Goal: Task Accomplishment & Management: Manage account settings

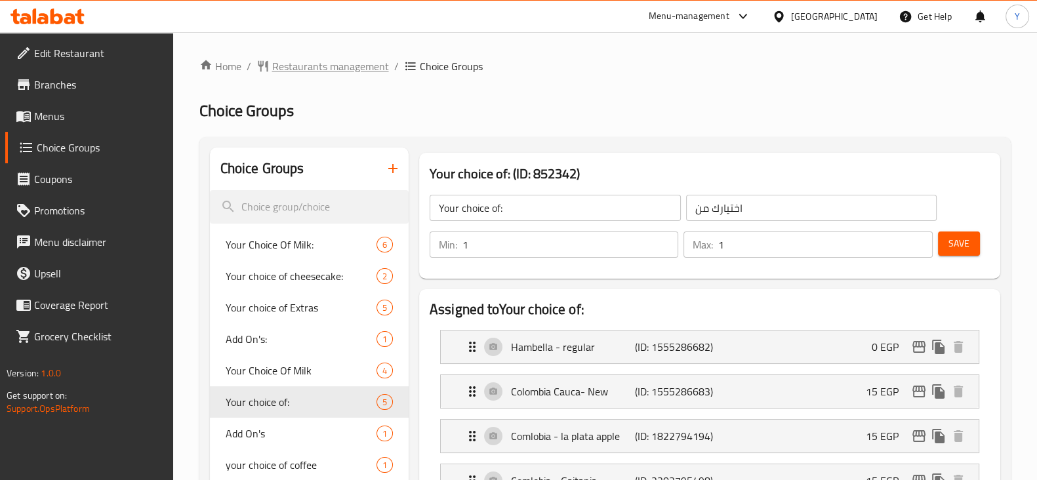
click at [299, 63] on span "Restaurants management" at bounding box center [330, 66] width 117 height 16
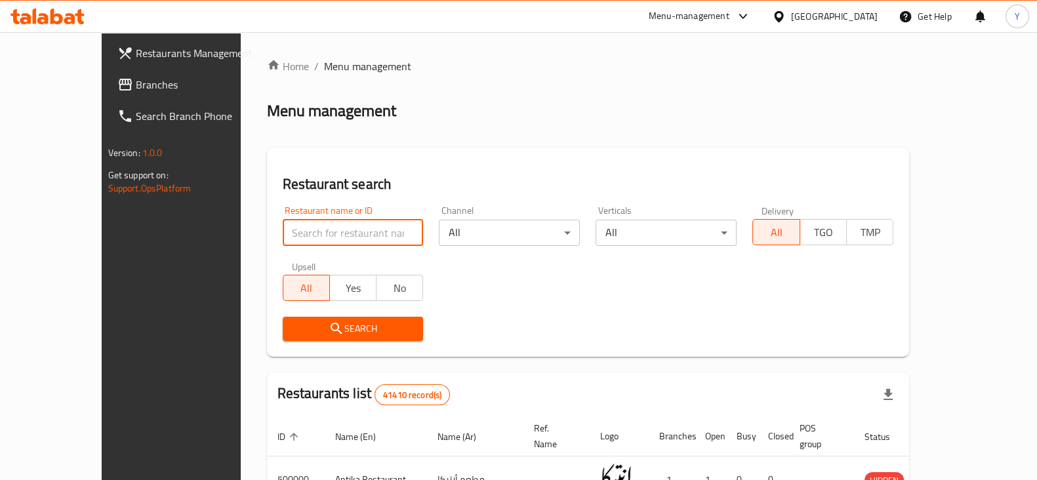
click at [318, 234] on input "search" at bounding box center [353, 233] width 141 height 26
type input "zido"
click at [293, 327] on span "Search" at bounding box center [353, 329] width 120 height 16
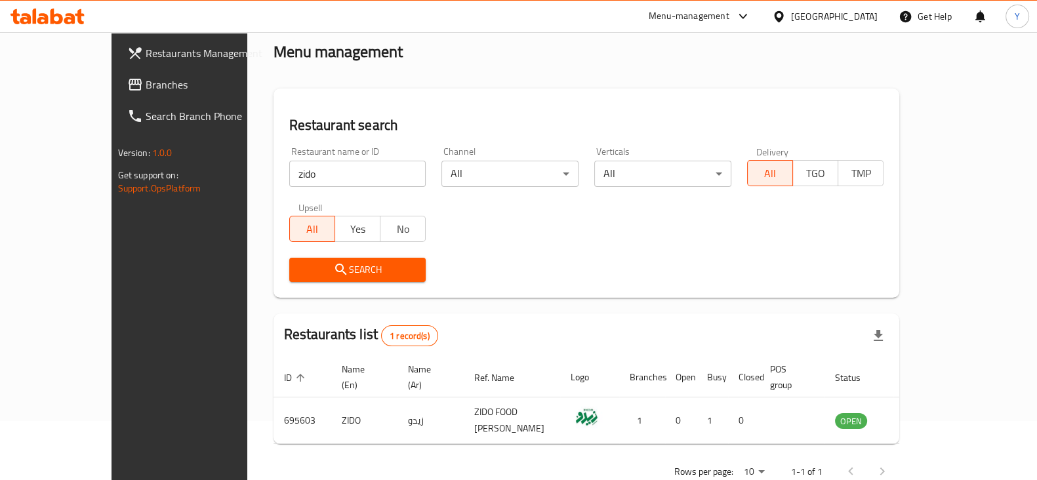
scroll to position [79, 0]
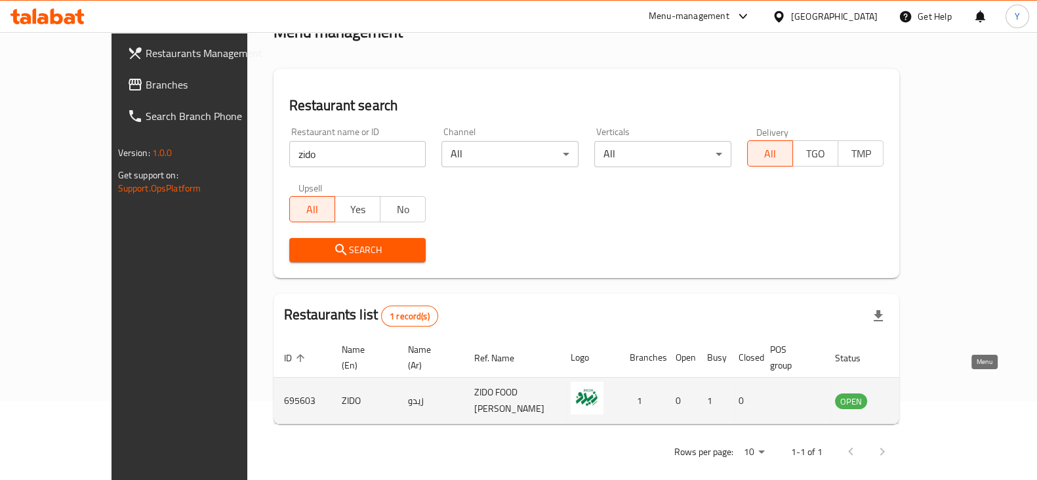
click at [919, 396] on icon "enhanced table" at bounding box center [912, 401] width 14 height 11
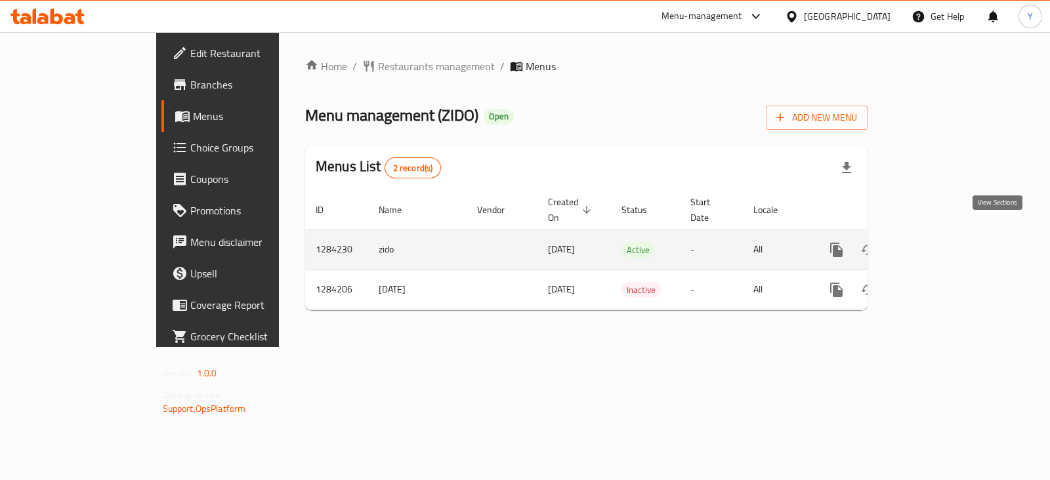
click at [937, 244] on icon "enhanced table" at bounding box center [931, 250] width 12 height 12
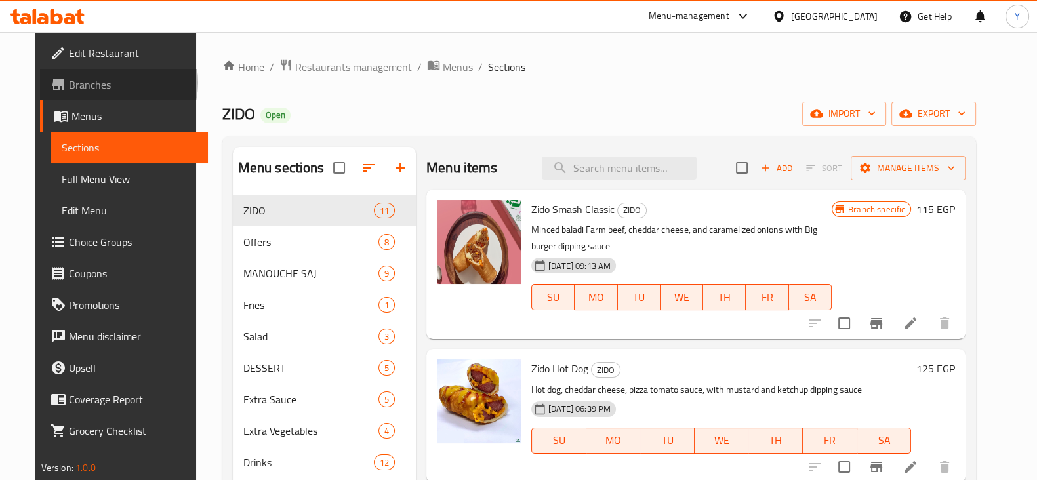
click at [75, 83] on span "Branches" at bounding box center [133, 85] width 129 height 16
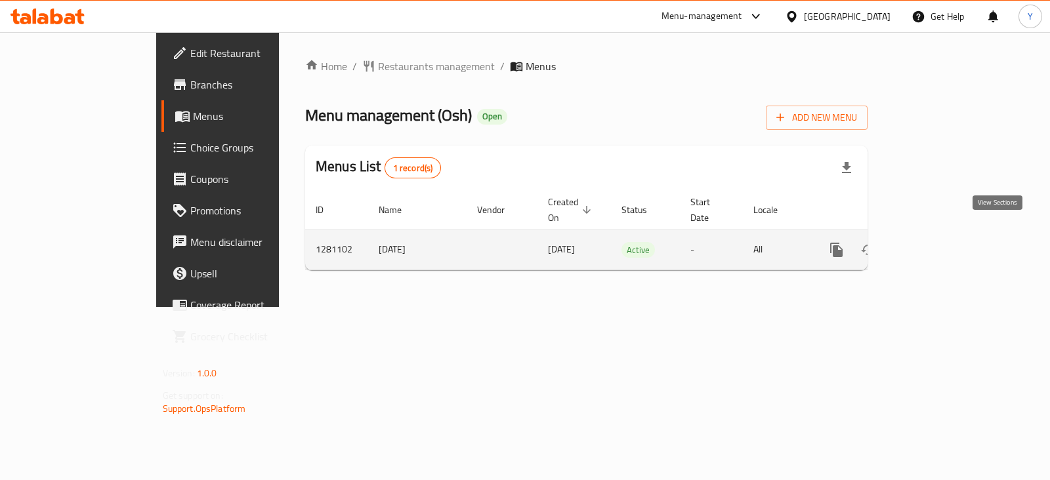
click at [939, 242] on icon "enhanced table" at bounding box center [931, 250] width 16 height 16
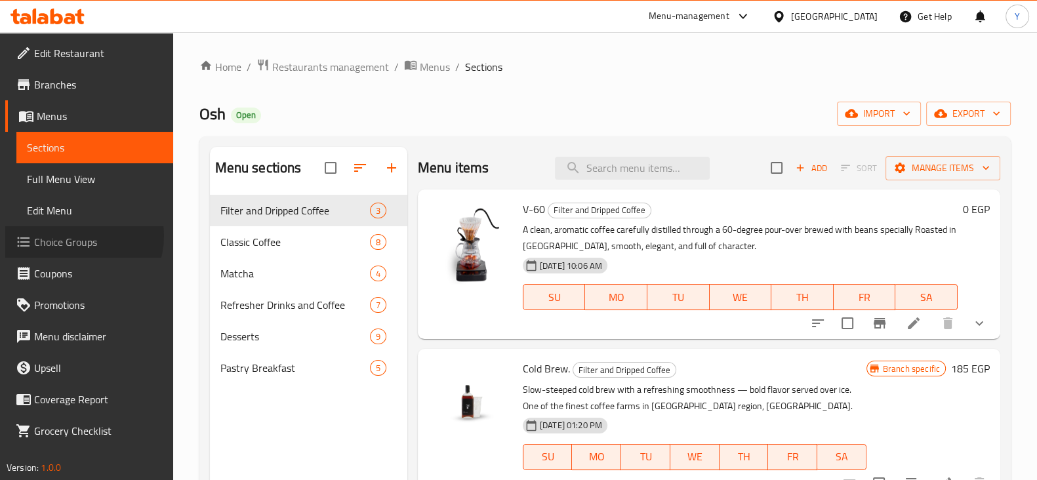
click at [78, 236] on span "Choice Groups" at bounding box center [98, 242] width 129 height 16
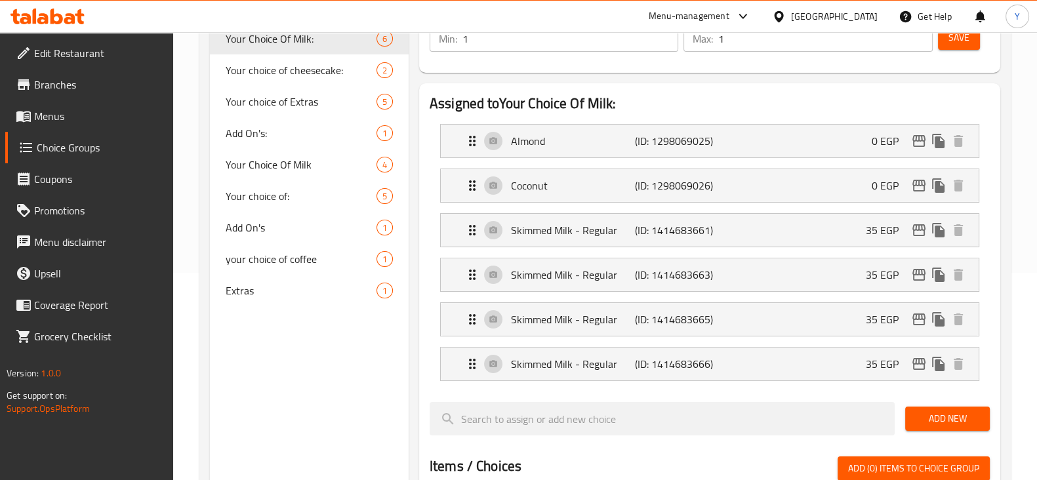
scroll to position [210, 0]
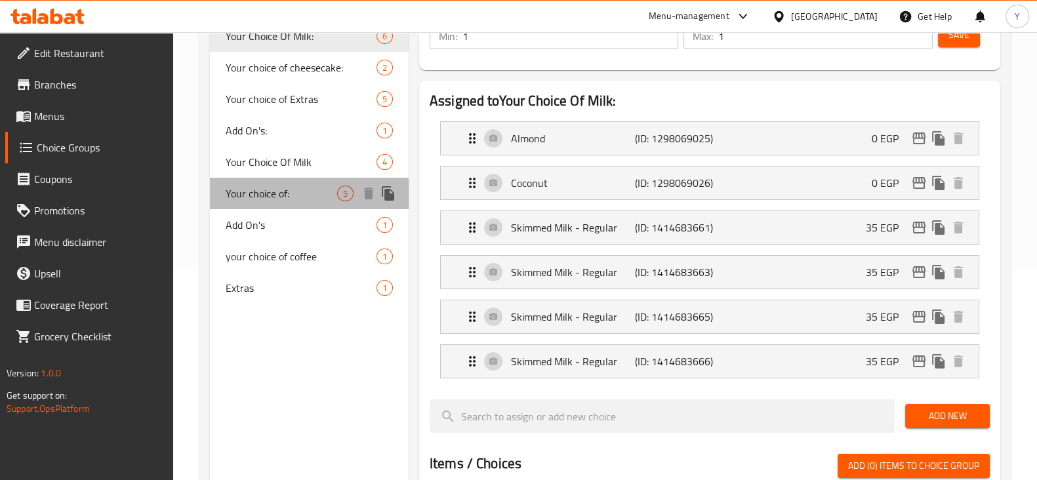
click at [262, 198] on span "Your choice of:" at bounding box center [282, 194] width 112 height 16
type input "Your choice of:"
type input "اختيارك من"
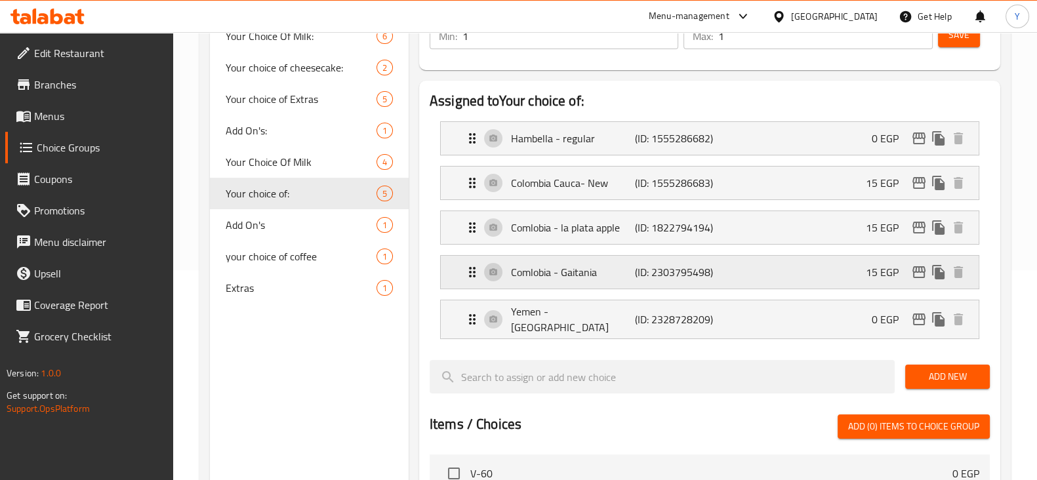
click at [770, 269] on div "Comlobia - Gaitania (ID: 2303795498) 15 EGP" at bounding box center [714, 272] width 499 height 33
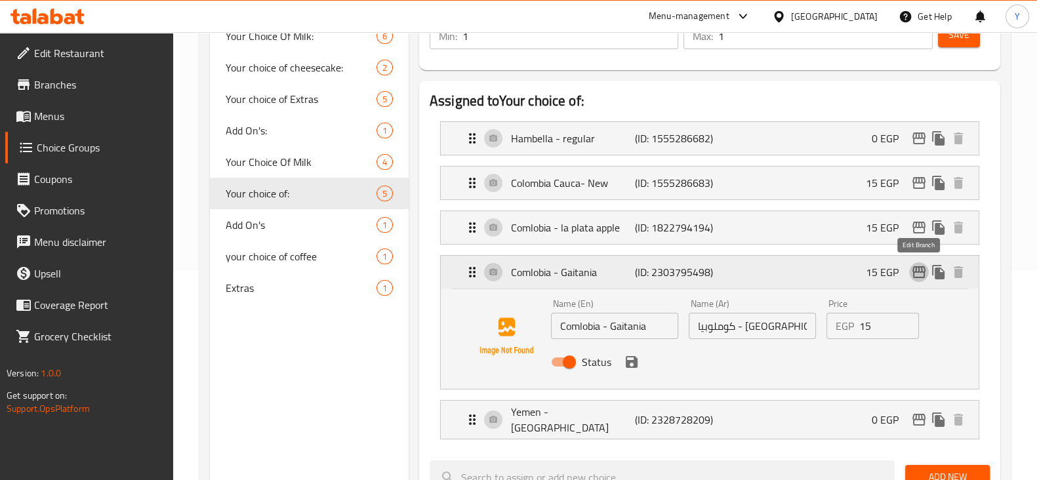
click at [918, 275] on icon "edit" at bounding box center [919, 272] width 16 height 16
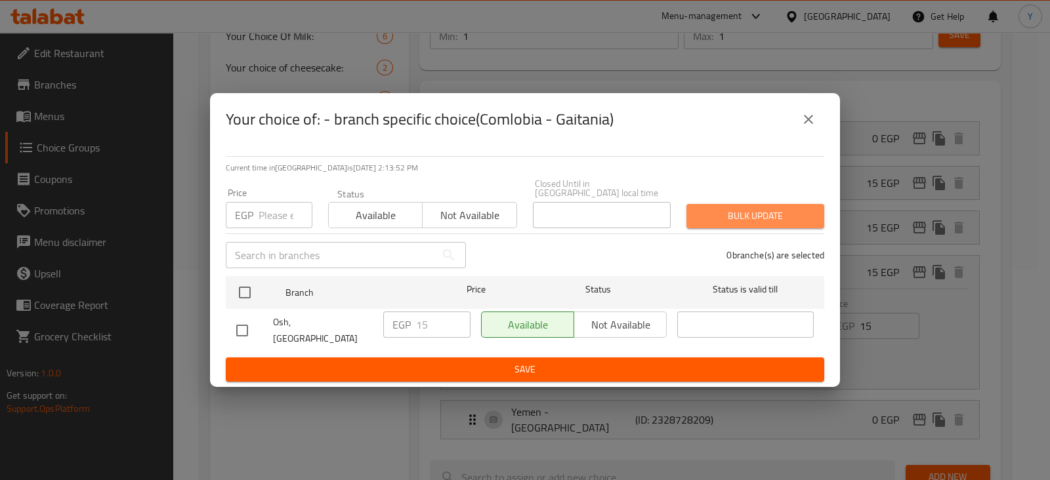
click at [732, 217] on span "Bulk update" at bounding box center [755, 216] width 117 height 16
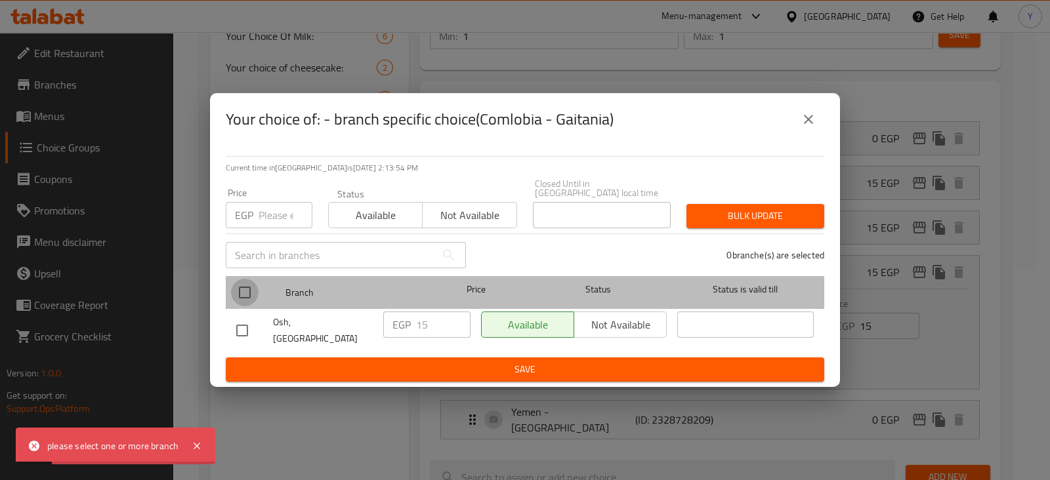
click at [246, 293] on input "checkbox" at bounding box center [245, 293] width 28 height 28
checkbox input "true"
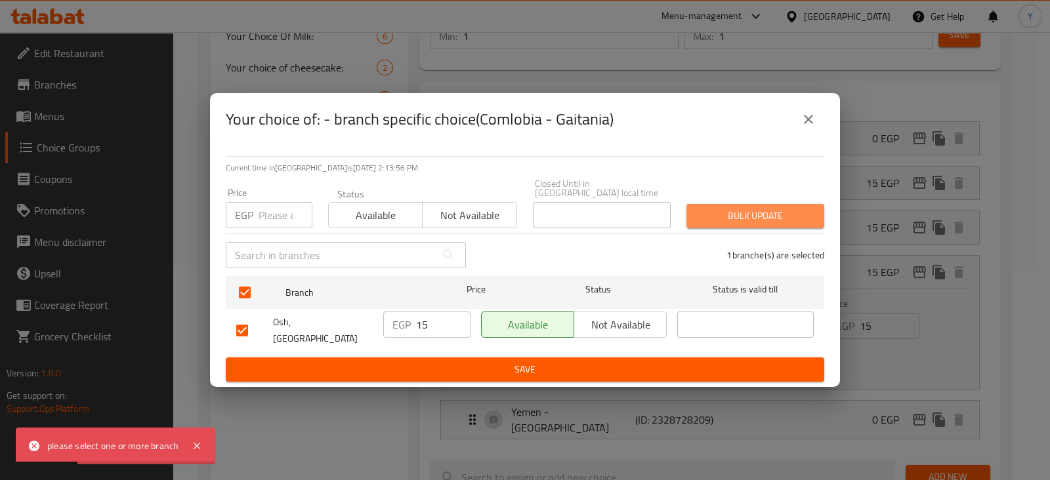
click at [782, 218] on span "Bulk update" at bounding box center [755, 216] width 117 height 16
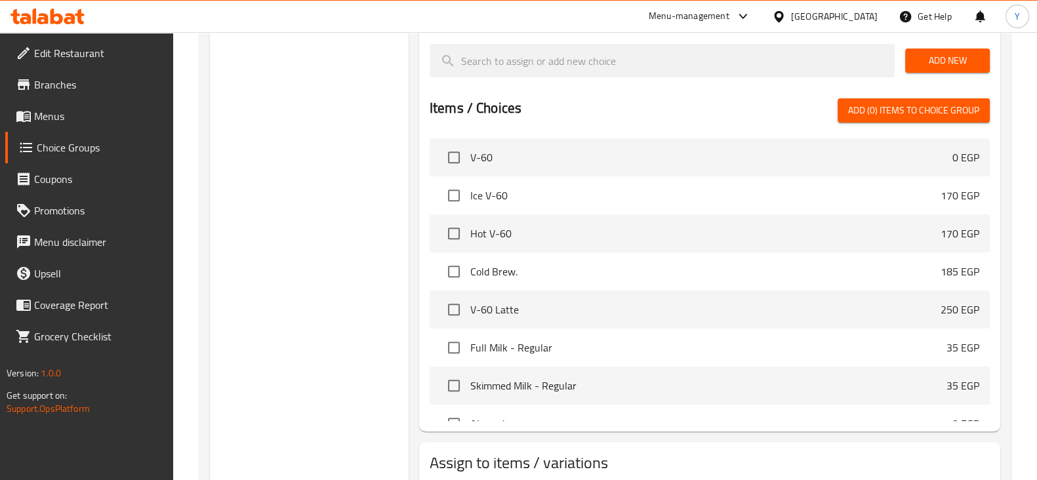
scroll to position [606, 0]
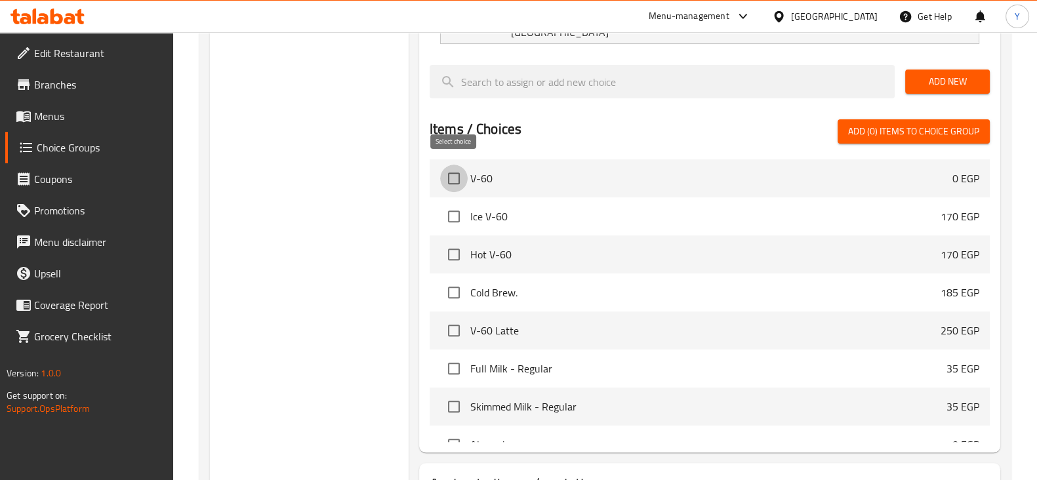
click at [454, 177] on input "checkbox" at bounding box center [454, 179] width 28 height 28
checkbox input "true"
click at [453, 211] on input "checkbox" at bounding box center [454, 217] width 28 height 28
click at [453, 208] on input "checkbox" at bounding box center [454, 217] width 28 height 28
checkbox input "false"
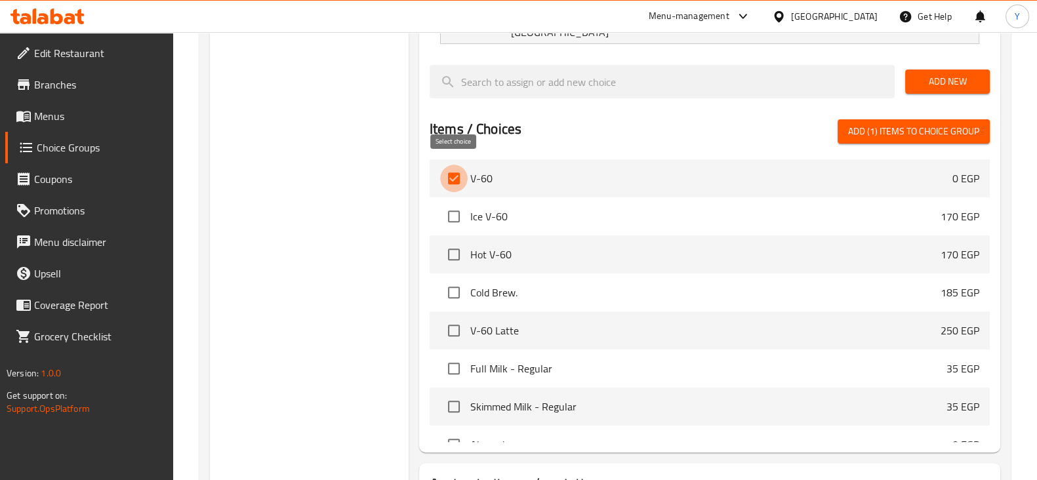
click at [453, 169] on input "checkbox" at bounding box center [454, 179] width 28 height 28
checkbox input "false"
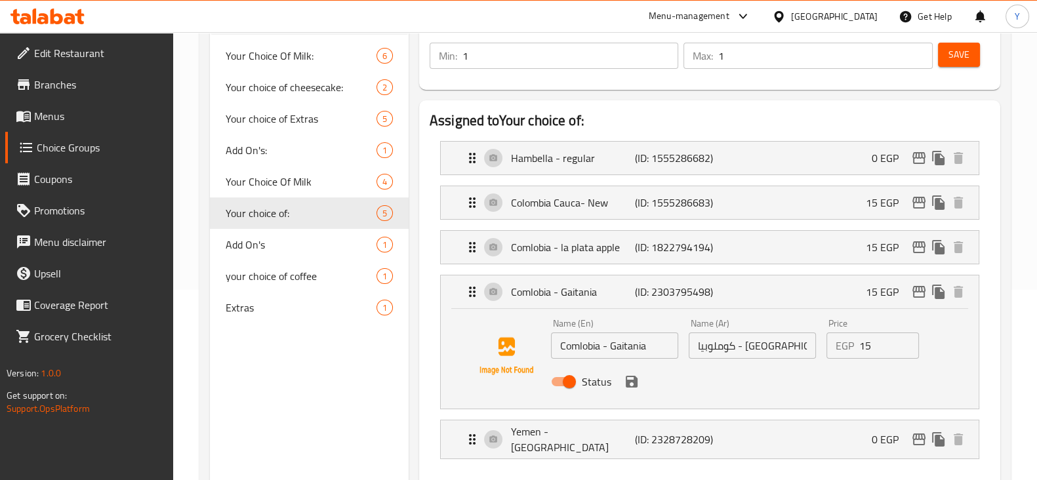
scroll to position [181, 0]
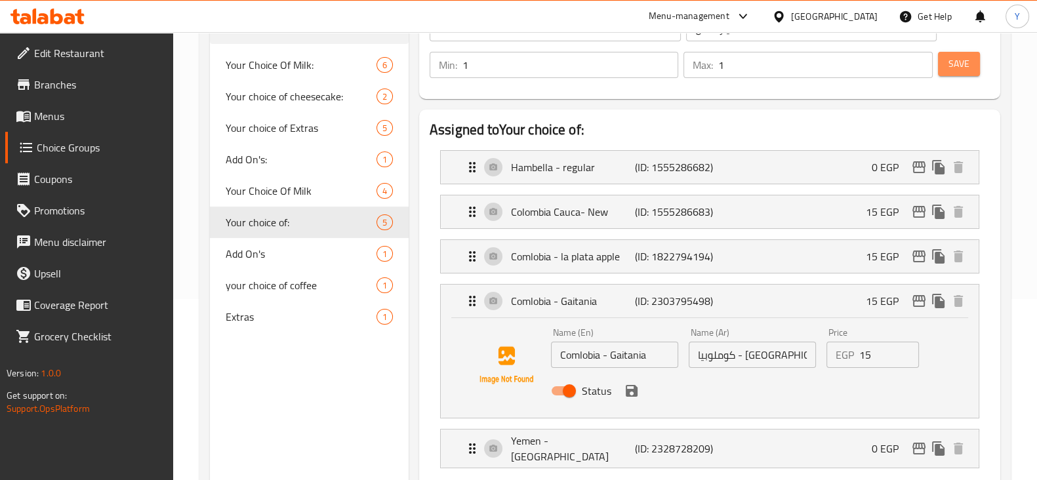
click at [968, 68] on span "Save" at bounding box center [959, 64] width 21 height 16
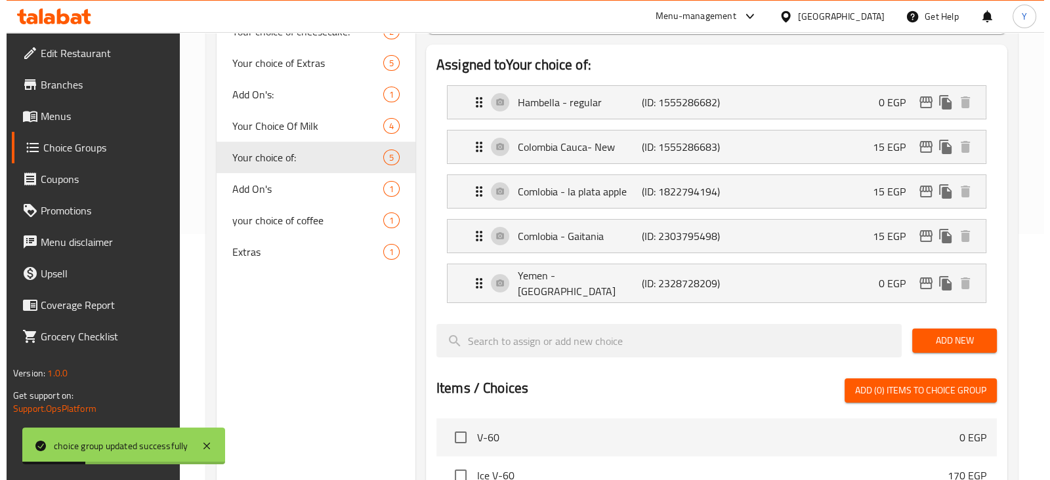
scroll to position [249, 0]
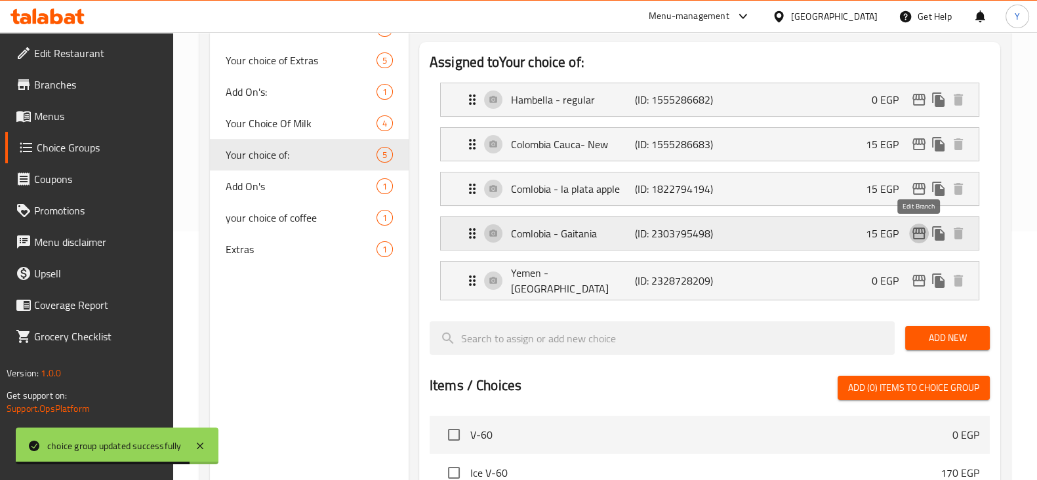
click at [920, 231] on icon "edit" at bounding box center [919, 234] width 16 height 16
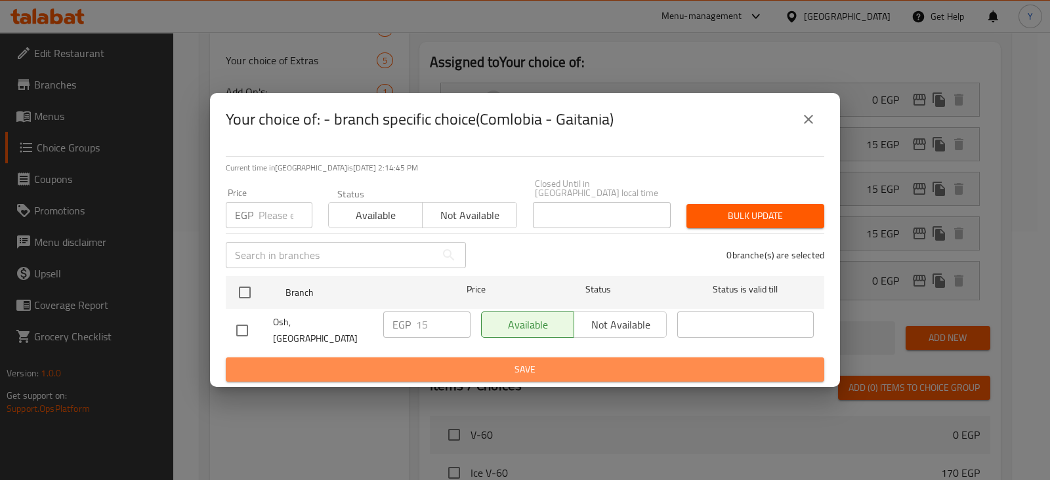
click at [480, 358] on button "Save" at bounding box center [525, 370] width 598 height 24
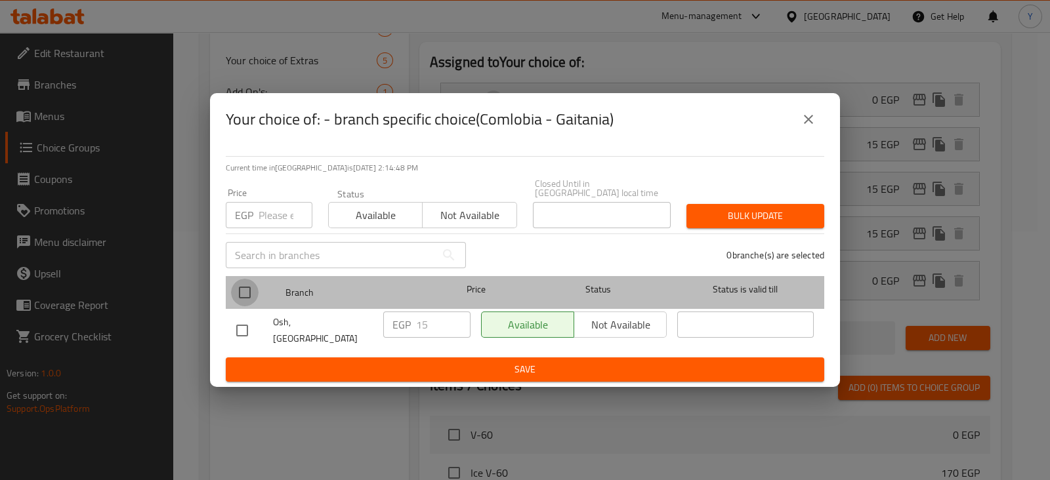
click at [246, 292] on input "checkbox" at bounding box center [245, 293] width 28 height 28
checkbox input "true"
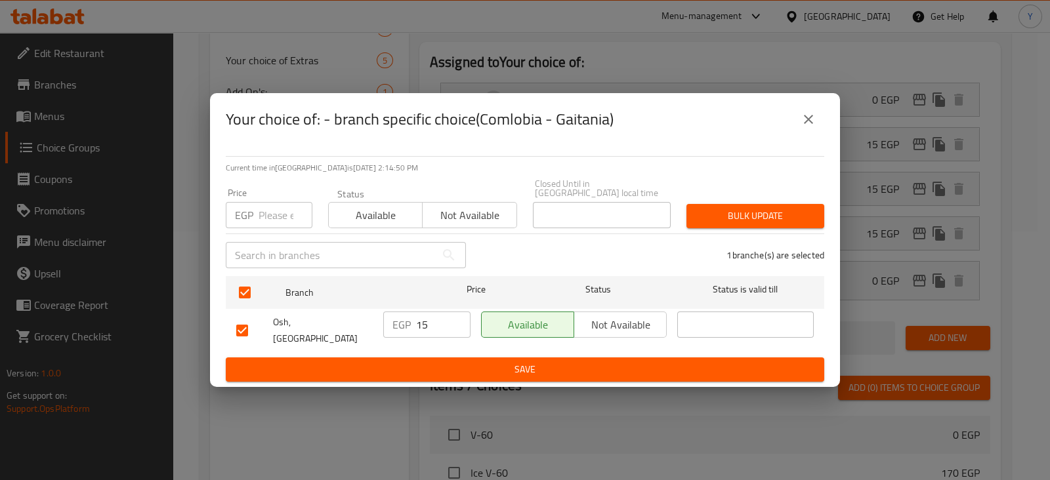
click at [374, 362] on span "Save" at bounding box center [524, 370] width 577 height 16
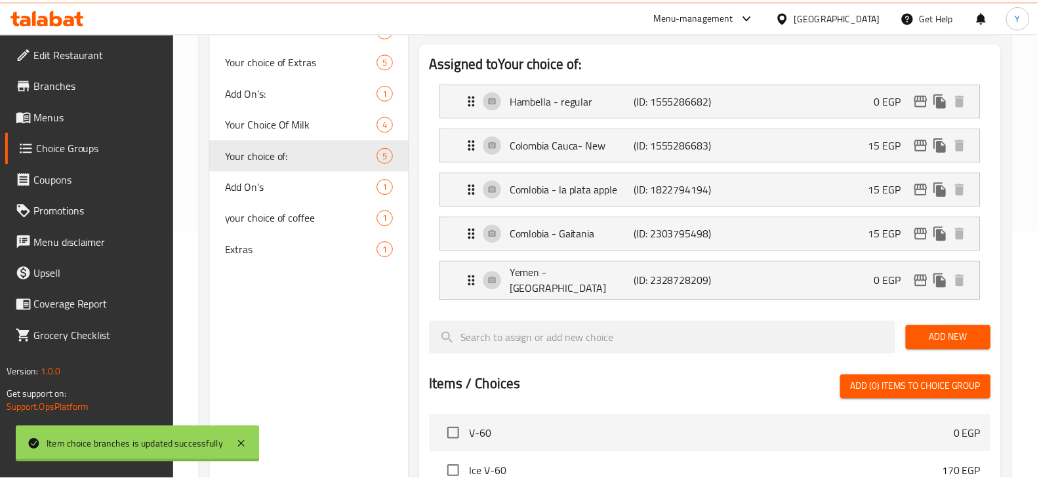
scroll to position [233, 0]
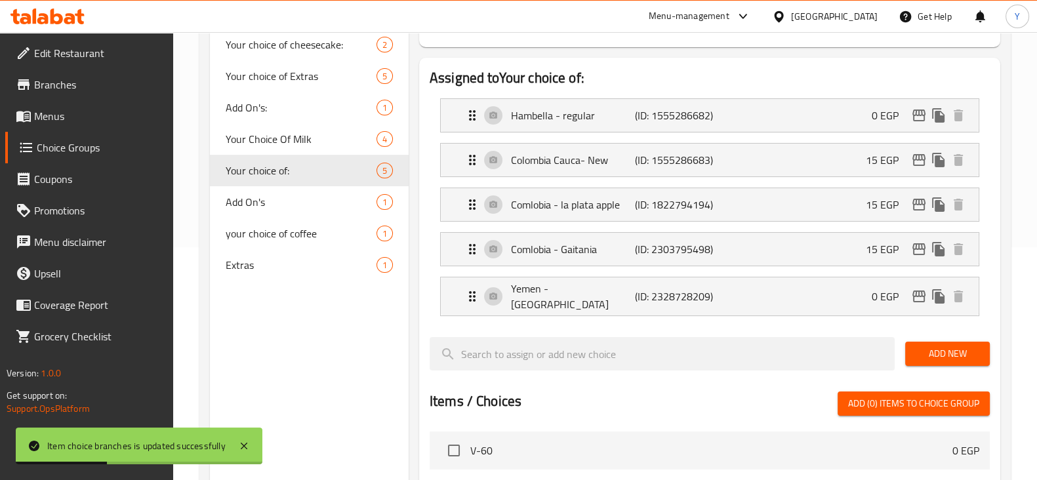
click at [374, 352] on div "Choice Groups Your Choice Of Milk: 6 Your choice of cheesecake: 2 Your choice o…" at bounding box center [309, 369] width 199 height 906
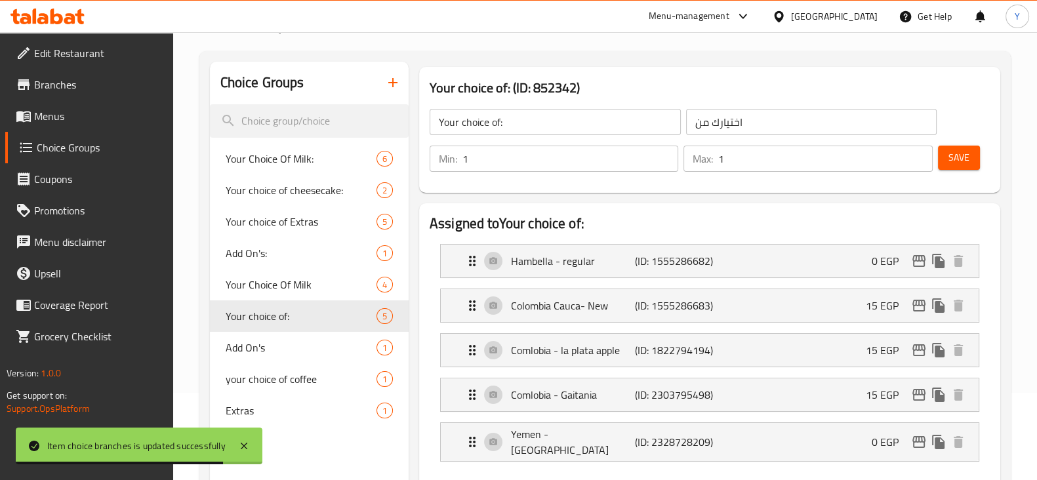
scroll to position [81, 0]
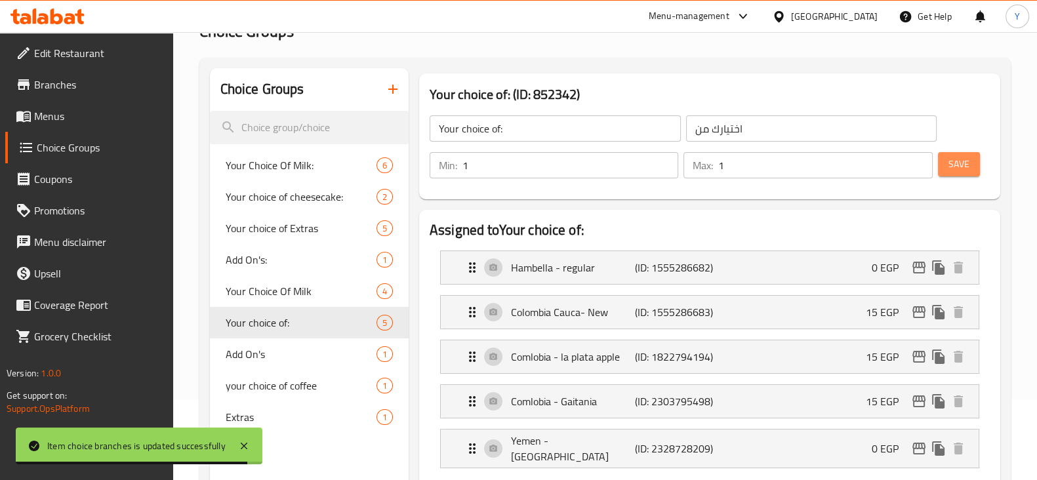
click at [958, 161] on span "Save" at bounding box center [959, 164] width 21 height 16
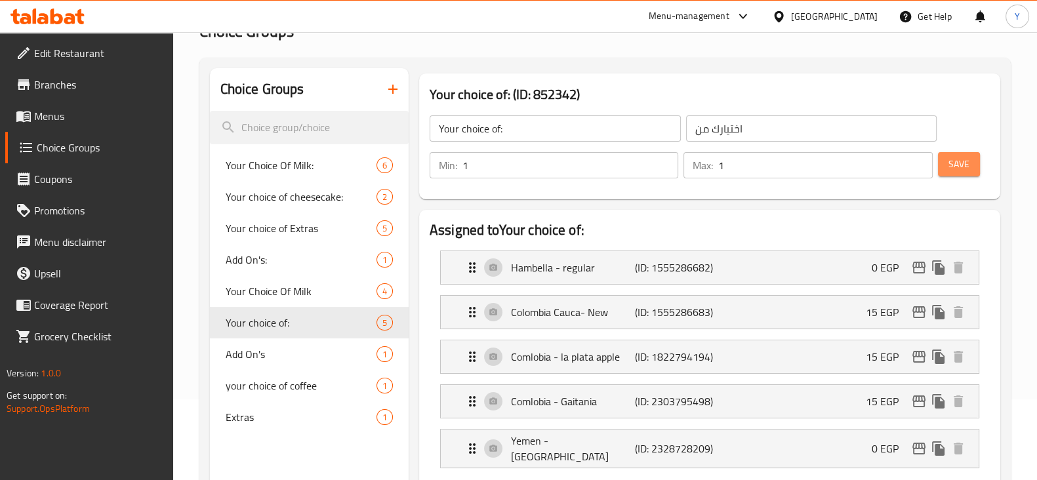
click at [958, 161] on span "Save" at bounding box center [959, 164] width 21 height 16
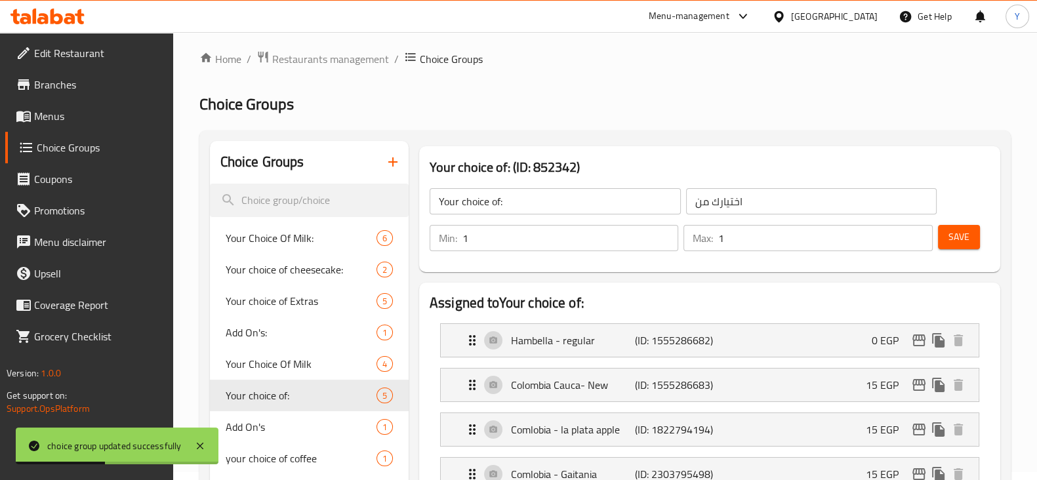
scroll to position [0, 0]
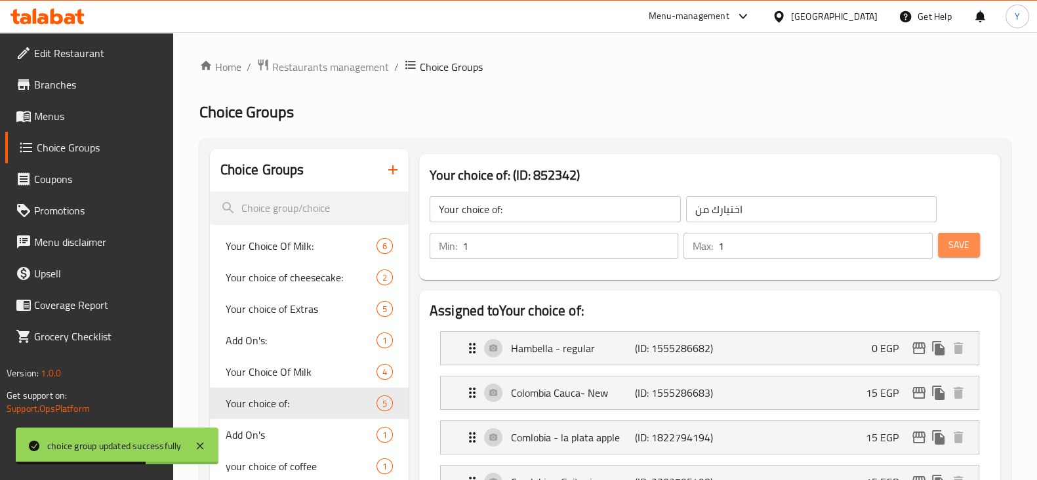
click at [955, 237] on span "Save" at bounding box center [959, 245] width 21 height 16
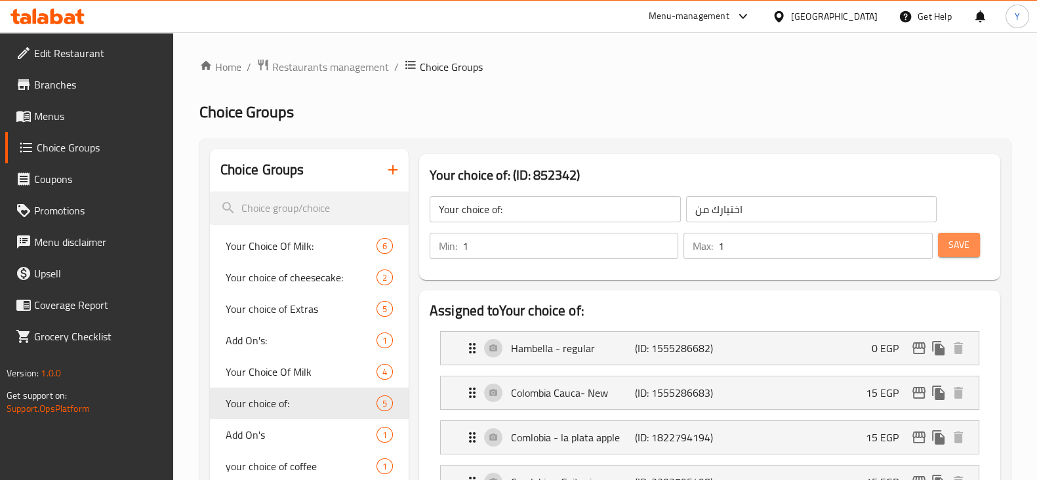
click at [959, 234] on button "Save" at bounding box center [959, 245] width 42 height 24
